Goal: Navigation & Orientation: Find specific page/section

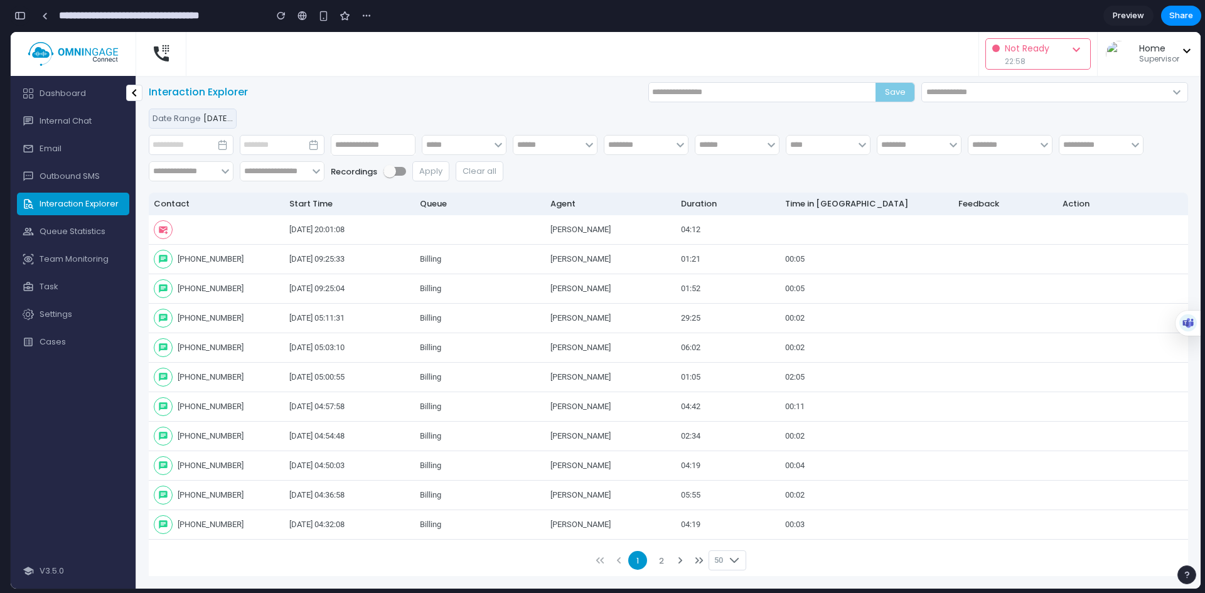
click at [24, 19] on div "button" at bounding box center [19, 15] width 11 height 9
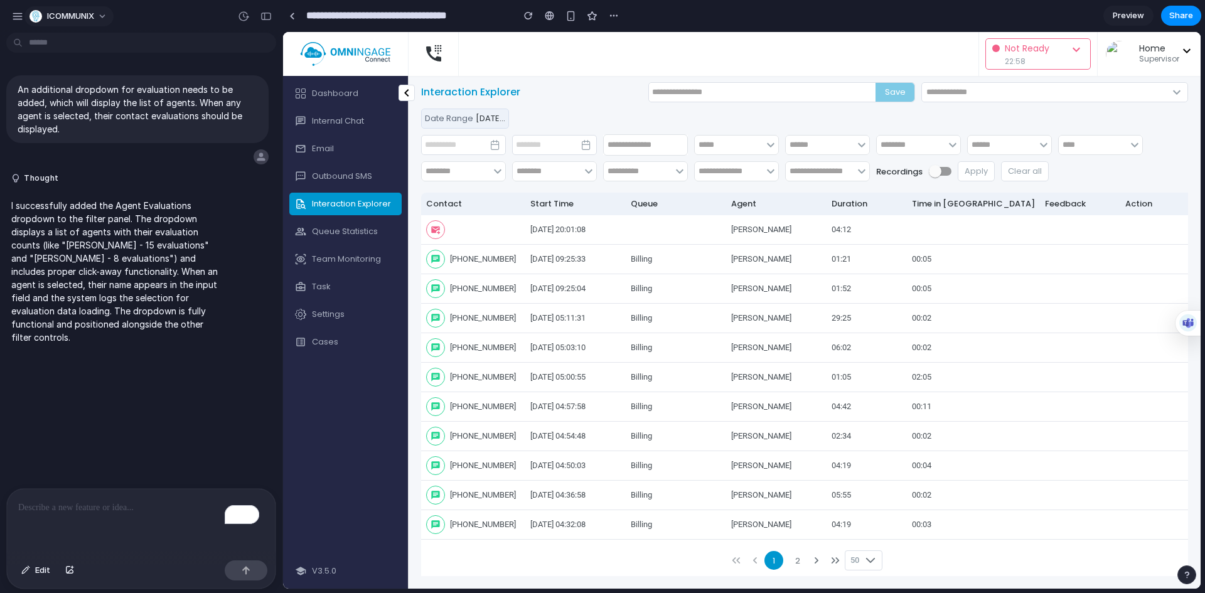
click at [105, 16] on button "ICOMMUNIX" at bounding box center [68, 16] width 89 height 20
click at [105, 16] on div "Settings Invite members Change theme Sign out" at bounding box center [602, 296] width 1205 height 593
click at [406, 95] on span "chevron_left" at bounding box center [406, 92] width 15 height 15
click at [401, 93] on span "chevron_left" at bounding box center [406, 92] width 15 height 15
drag, startPoint x: 752, startPoint y: 203, endPoint x: 725, endPoint y: 208, distance: 27.6
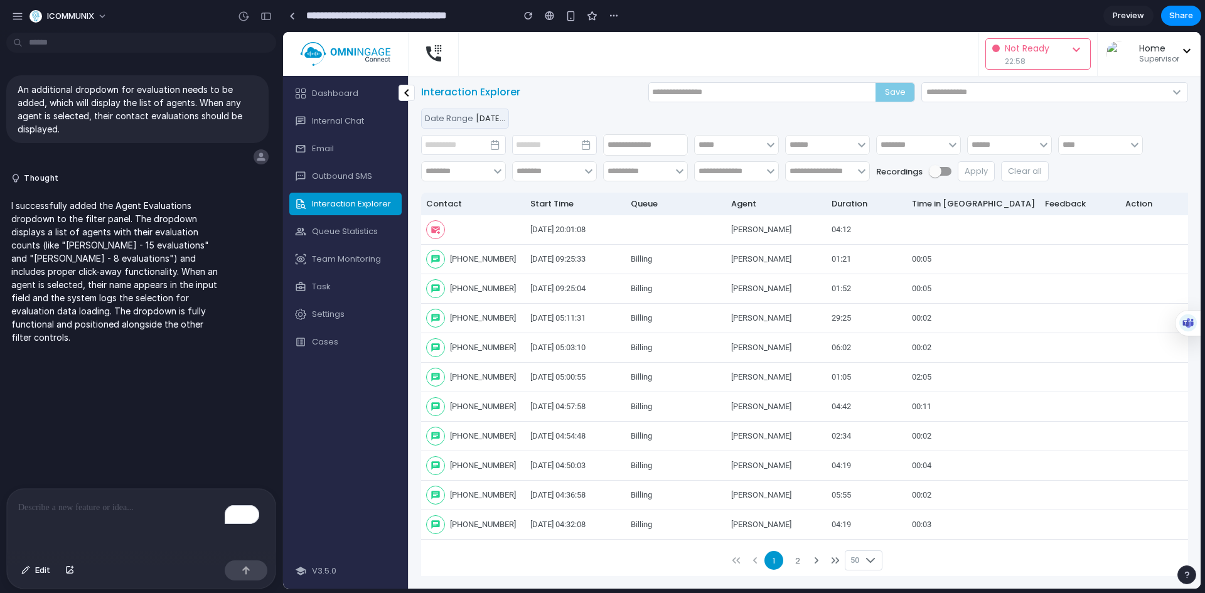
click at [725, 208] on tr "Contact Start Time Queue Agent Duration Time in [GEOGRAPHIC_DATA] Feedback Acti…" at bounding box center [821, 204] width 800 height 23
click at [658, 174] on input "text" at bounding box center [638, 171] width 68 height 20
click at [681, 190] on div "Interaction Explorer Save keyboard_arrow_down Date Range [DATE] 00:00:00 - [DAT…" at bounding box center [804, 137] width 767 height 110
click at [264, 20] on div "button" at bounding box center [266, 16] width 11 height 9
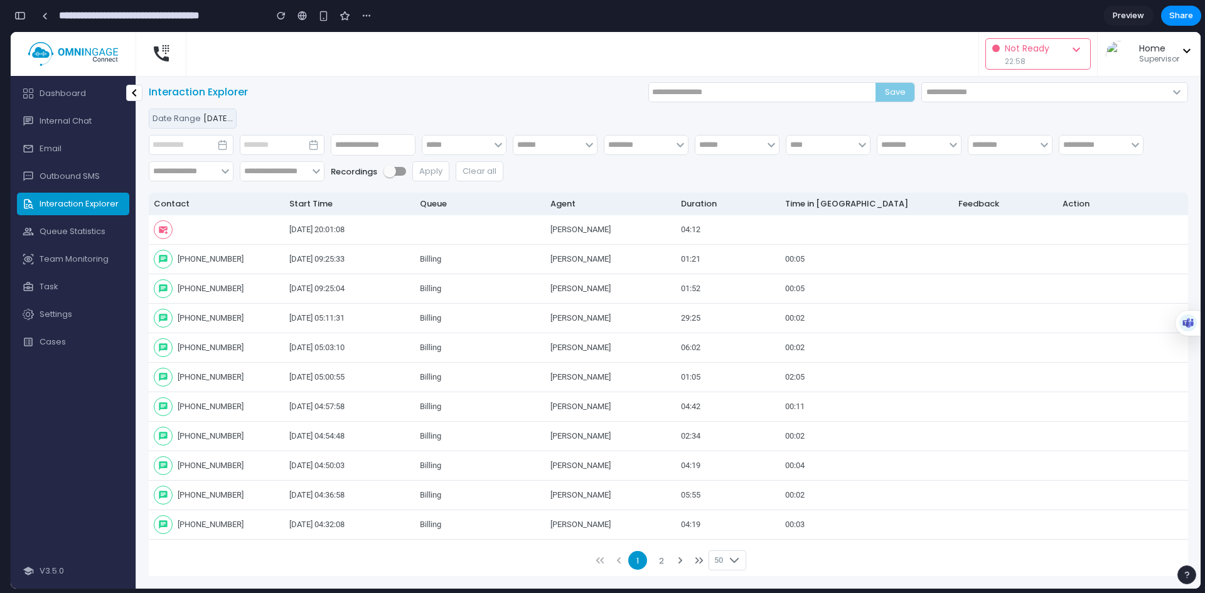
click at [295, 176] on input "text" at bounding box center [274, 171] width 68 height 20
click at [357, 141] on input "text" at bounding box center [373, 144] width 85 height 21
click at [440, 148] on input "text" at bounding box center [456, 145] width 68 height 20
click at [552, 144] on input "text" at bounding box center [548, 145] width 68 height 20
click at [630, 151] on input "text" at bounding box center [639, 145] width 68 height 20
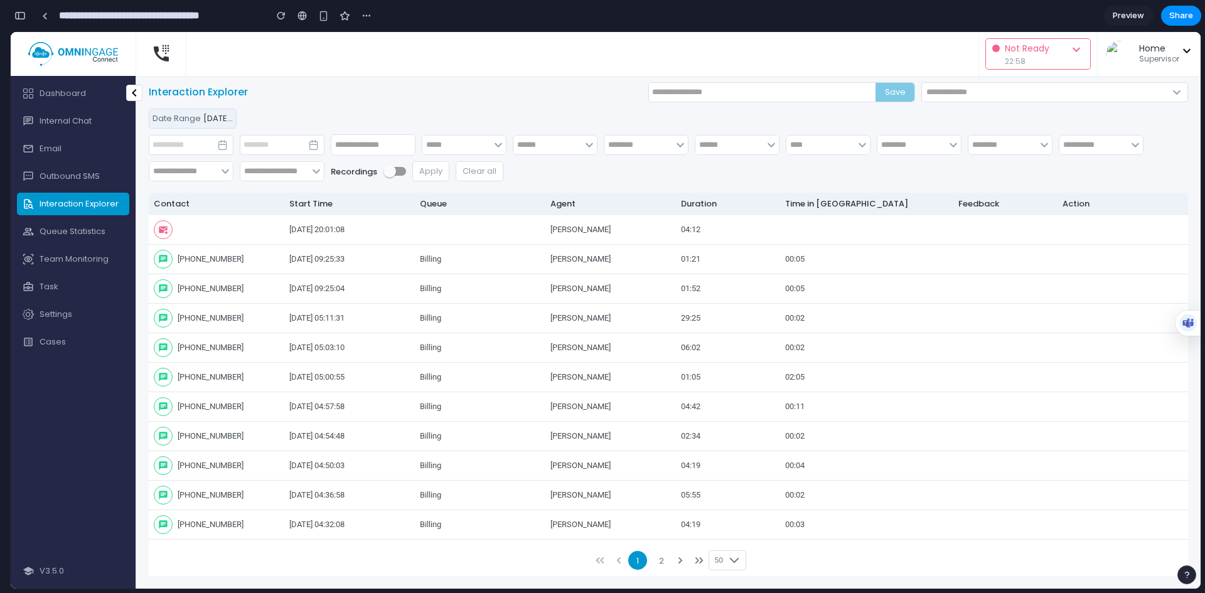
click at [727, 144] on input "text" at bounding box center [730, 145] width 68 height 20
click at [724, 141] on input "text" at bounding box center [730, 145] width 68 height 20
click at [740, 176] on div "keyboard_arrow_down keyboard_arrow_down keyboard_arrow_down keyboard_arrow_down…" at bounding box center [669, 158] width 1040 height 46
click at [721, 146] on input "text" at bounding box center [730, 145] width 68 height 20
click at [803, 145] on input "text" at bounding box center [821, 145] width 68 height 20
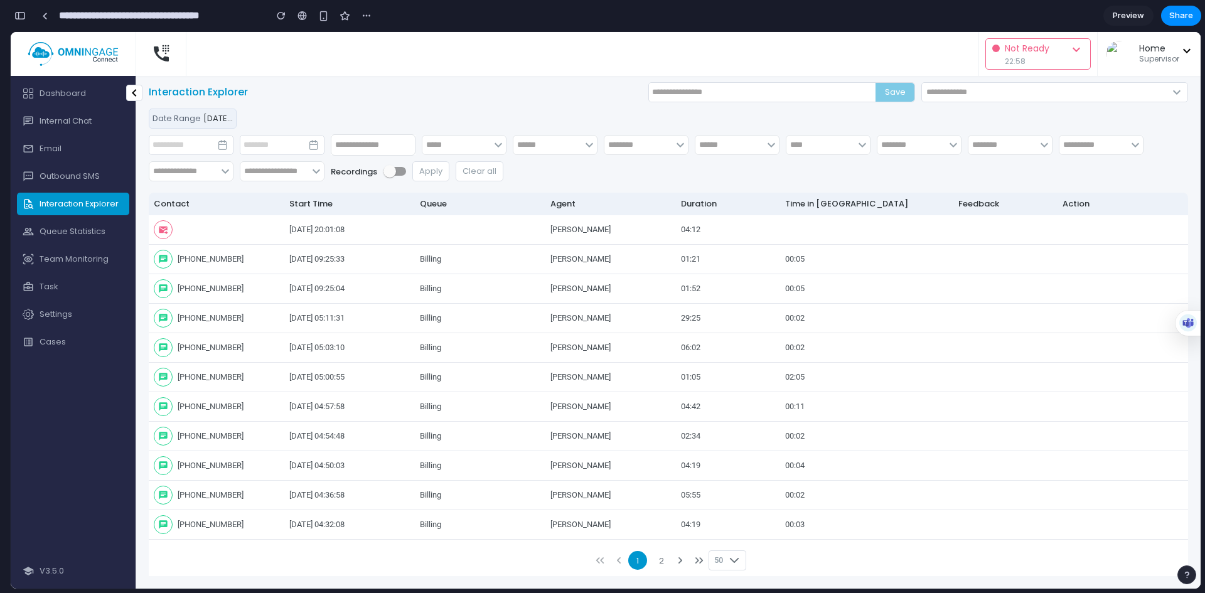
click at [906, 149] on input "text" at bounding box center [912, 145] width 68 height 20
click at [988, 148] on input "text" at bounding box center [1003, 145] width 68 height 20
click at [1073, 143] on input "text" at bounding box center [1094, 145] width 68 height 20
click at [170, 173] on input "text" at bounding box center [183, 171] width 68 height 20
click at [274, 173] on input "text" at bounding box center [274, 171] width 68 height 20
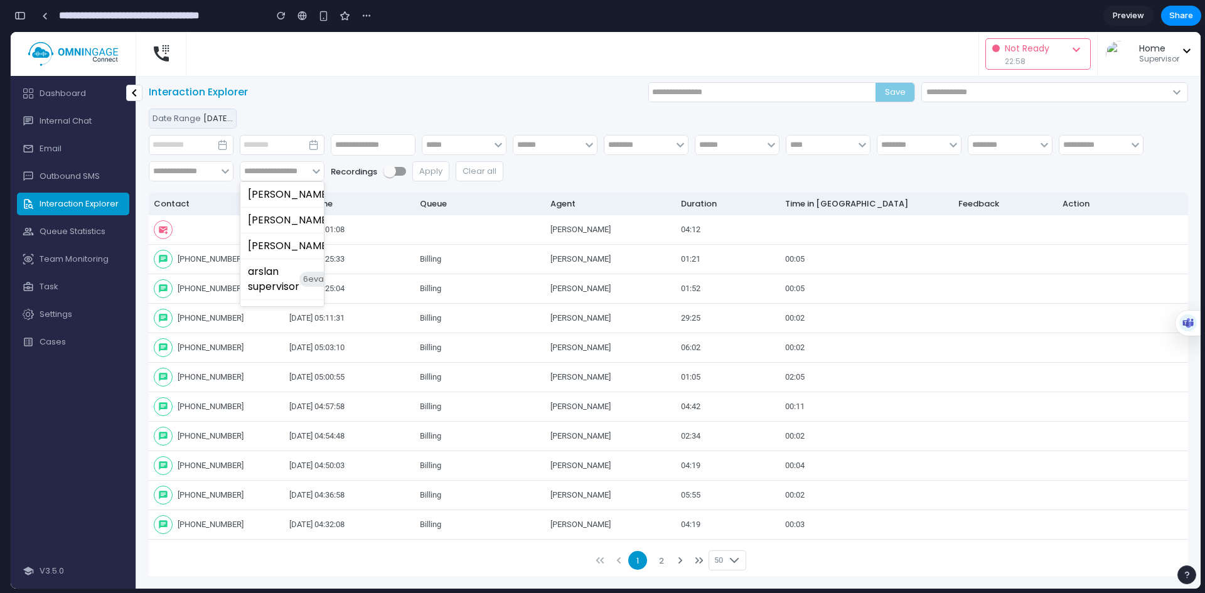
click at [399, 172] on span at bounding box center [395, 171] width 23 height 9
click at [393, 172] on span at bounding box center [390, 171] width 13 height 13
click at [510, 173] on div "keyboard_arrow_down keyboard_arrow_down keyboard_arrow_down keyboard_arrow_down…" at bounding box center [669, 158] width 1040 height 46
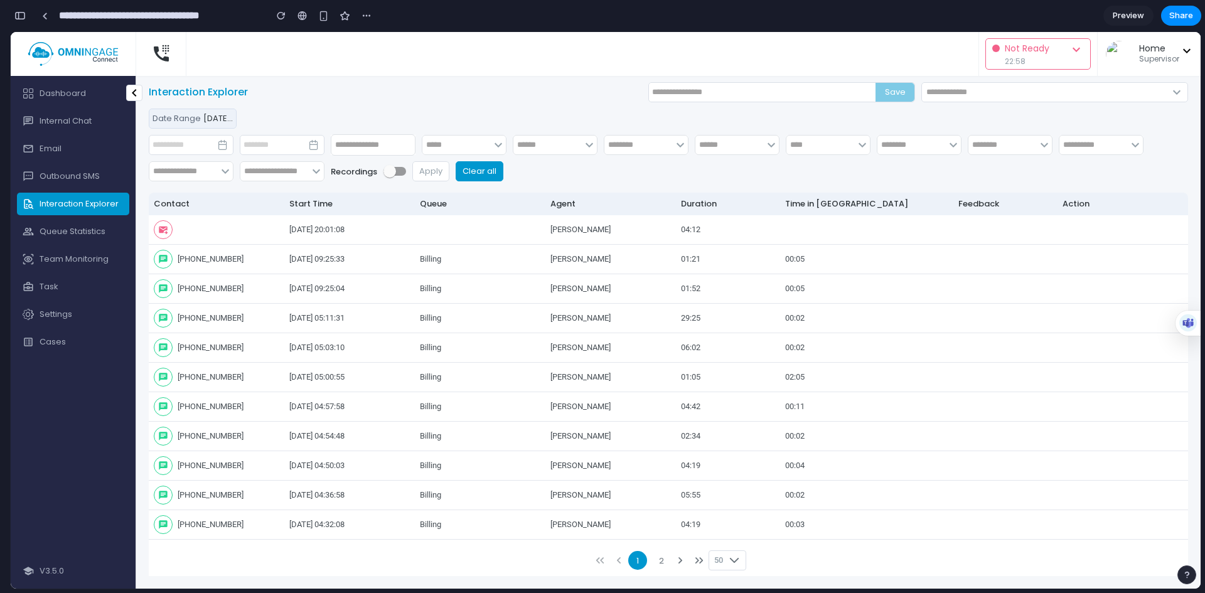
click at [493, 172] on button "Clear all" at bounding box center [480, 171] width 48 height 20
click at [536, 155] on div "keyboard_arrow_down keyboard_arrow_down keyboard_arrow_down keyboard_arrow_down…" at bounding box center [669, 158] width 1040 height 46
click at [21, 15] on div "button" at bounding box center [19, 15] width 11 height 9
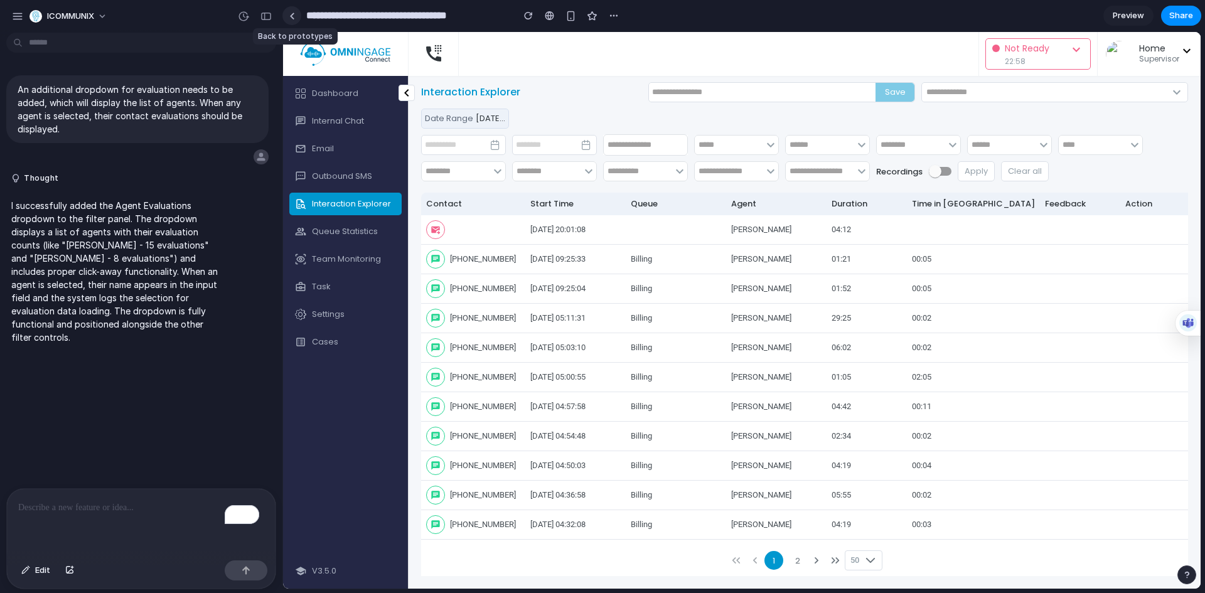
click at [293, 16] on div at bounding box center [292, 16] width 6 height 7
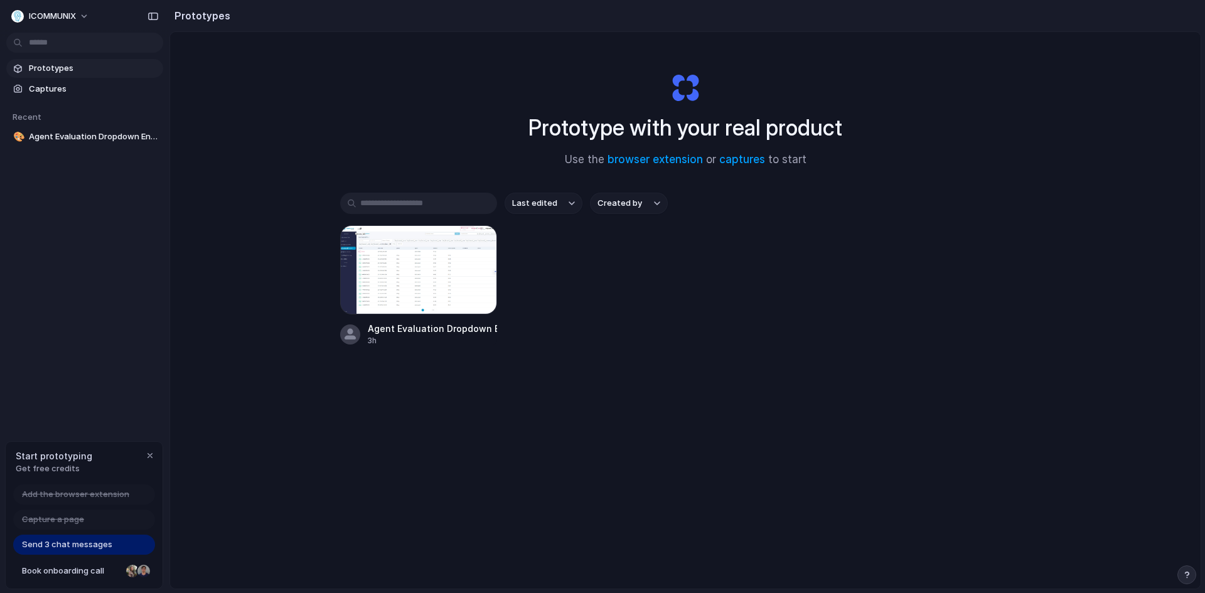
click at [303, 82] on div "Prototype with your real product Use the browser extension or captures to start…" at bounding box center [685, 343] width 1031 height 623
click at [379, 276] on div at bounding box center [418, 269] width 157 height 89
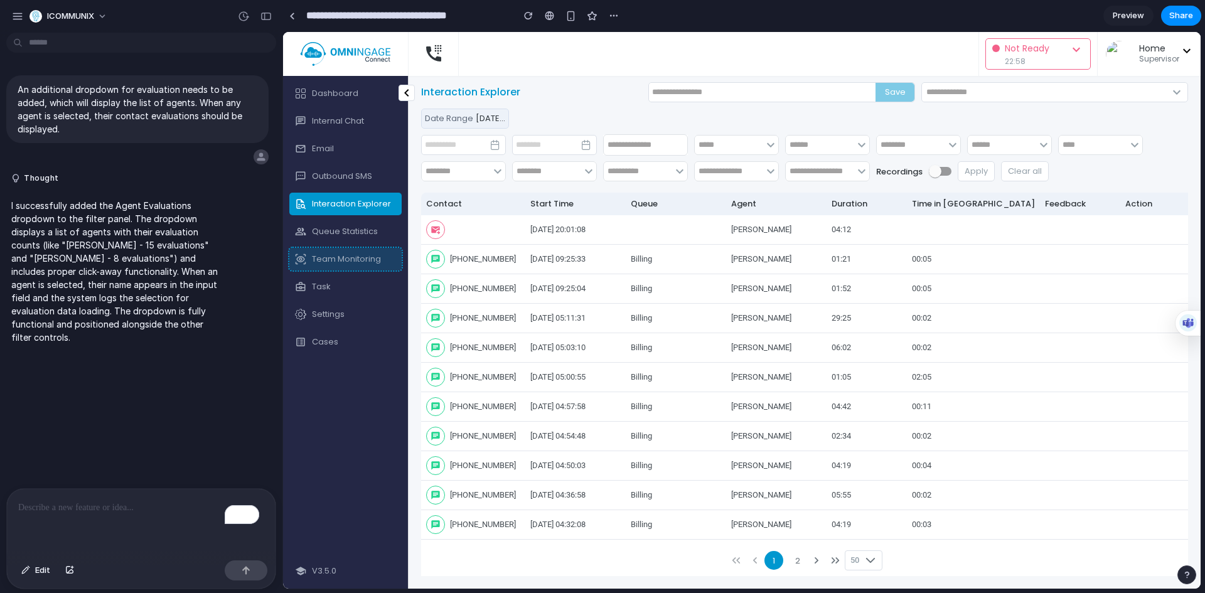
click at [374, 266] on button "eye_tracking Team Monitoring" at bounding box center [345, 259] width 112 height 23
click at [292, 21] on link at bounding box center [292, 15] width 19 height 19
